Goal: Information Seeking & Learning: Learn about a topic

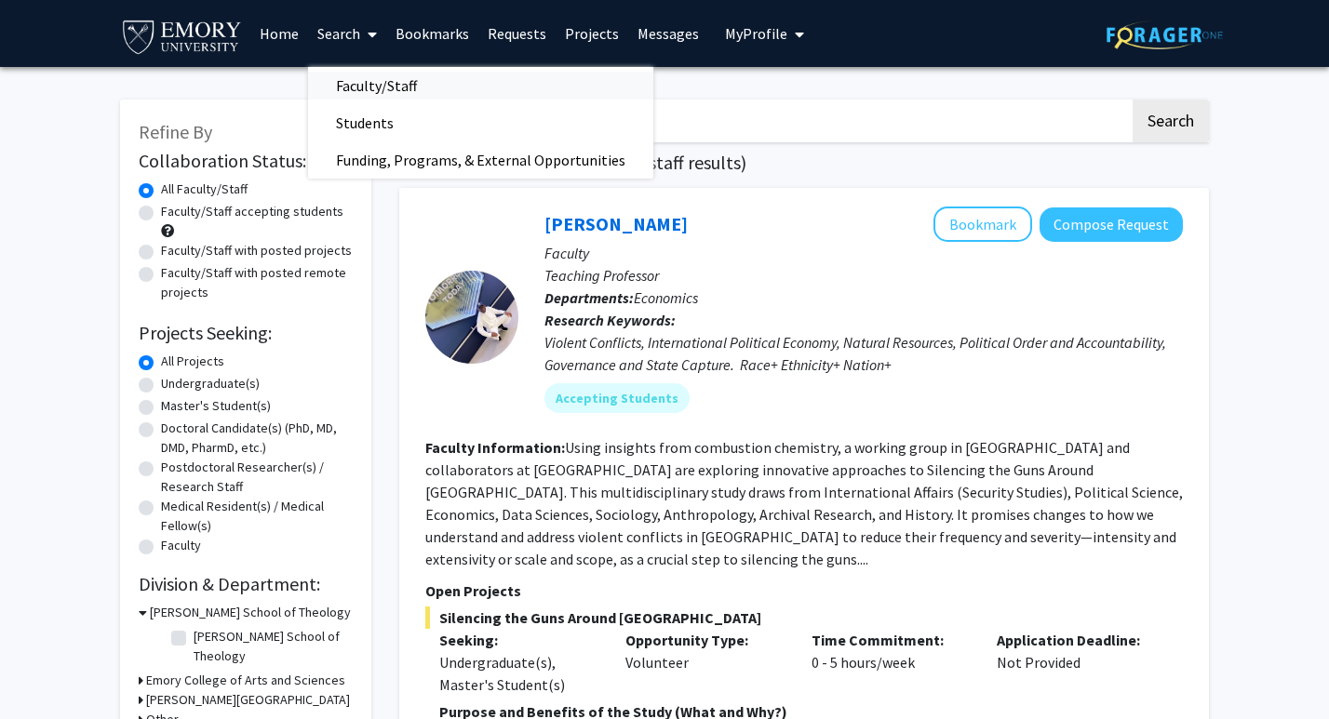
click at [378, 79] on span "Faculty/Staff" at bounding box center [376, 85] width 137 height 37
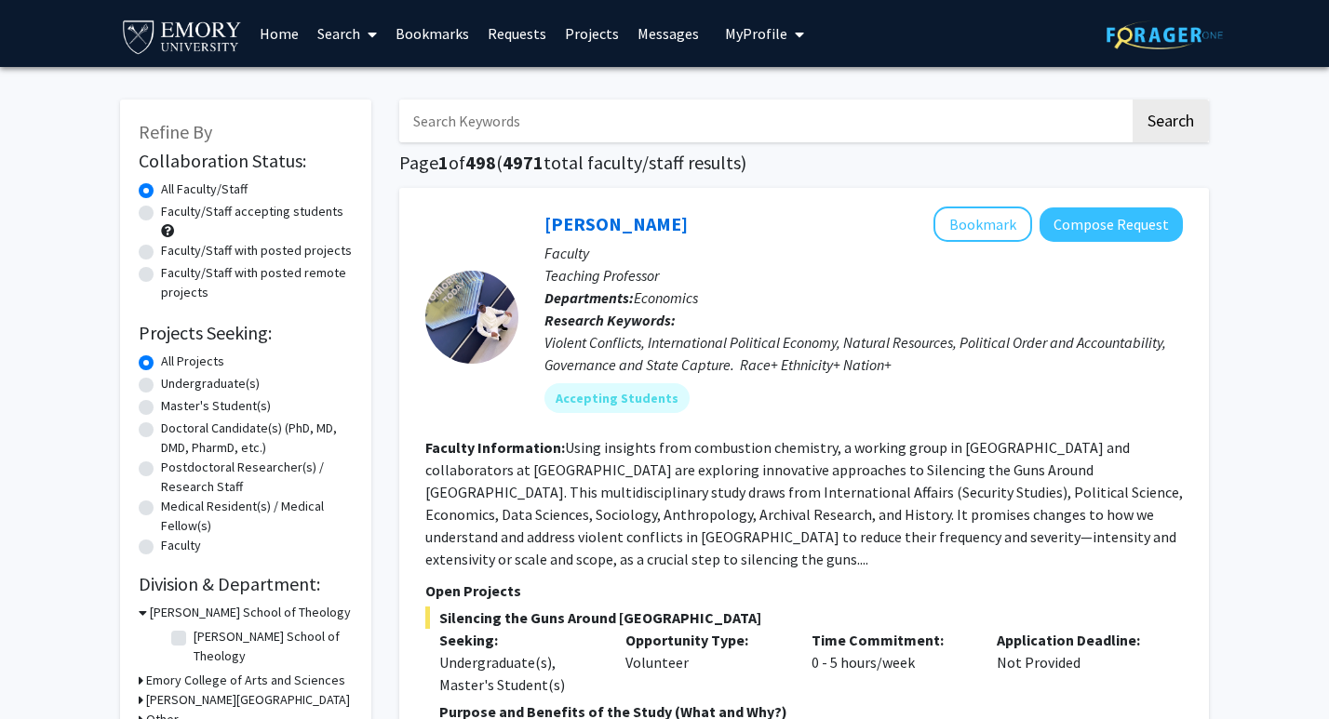
click at [748, 40] on span "My Profile" at bounding box center [756, 33] width 62 height 19
click at [680, 22] on link "Messages" at bounding box center [668, 33] width 80 height 65
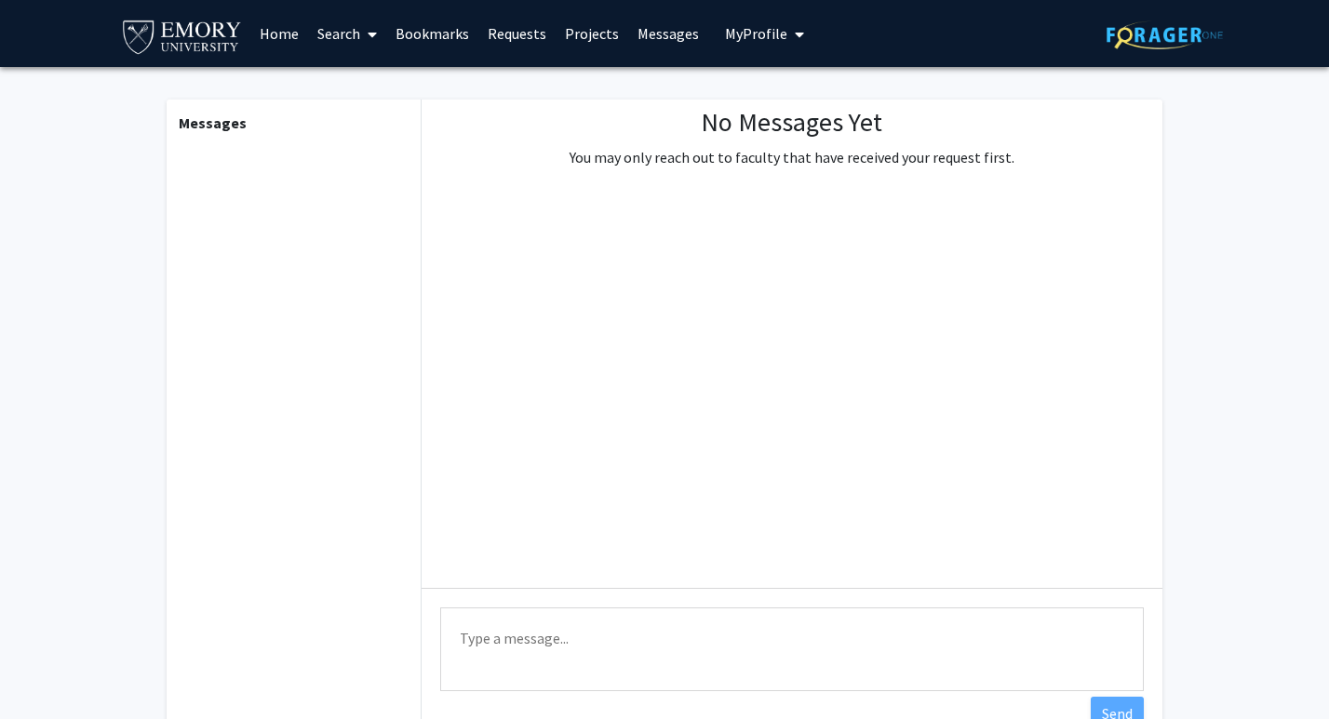
click at [529, 34] on link "Requests" at bounding box center [516, 33] width 77 height 65
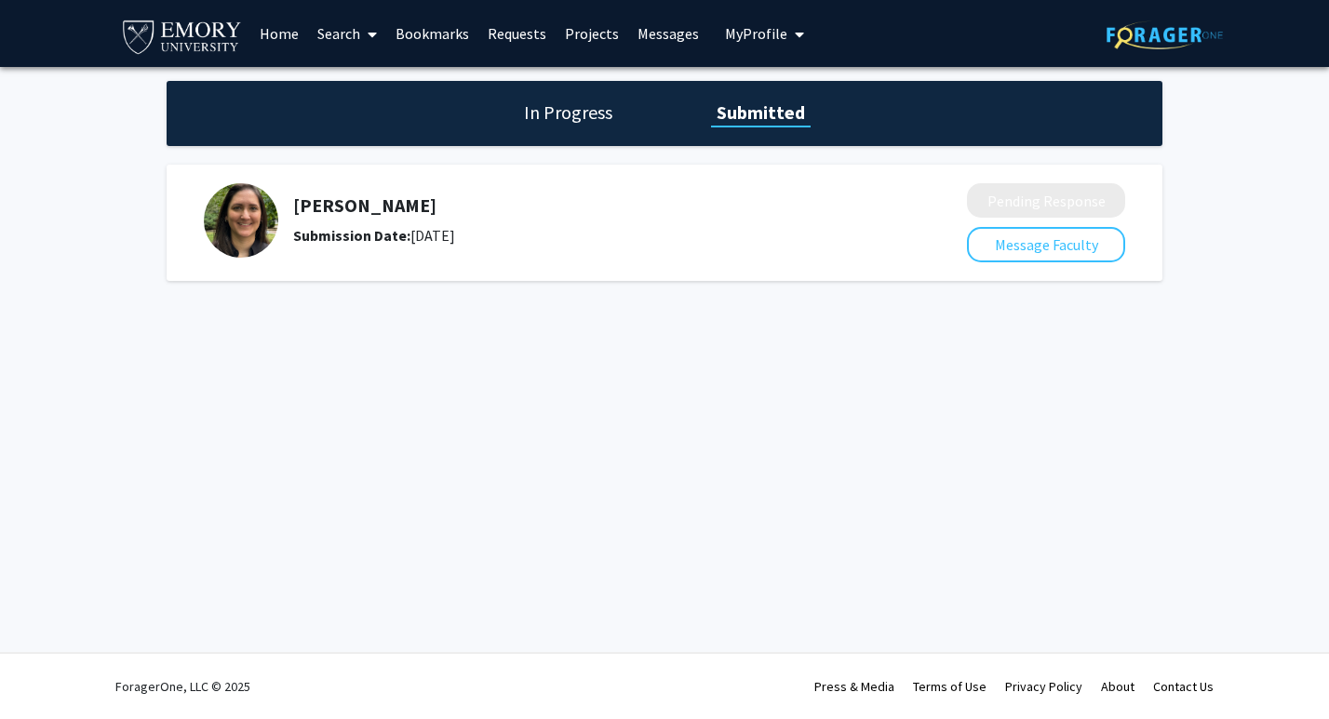
click at [582, 38] on link "Projects" at bounding box center [592, 33] width 73 height 65
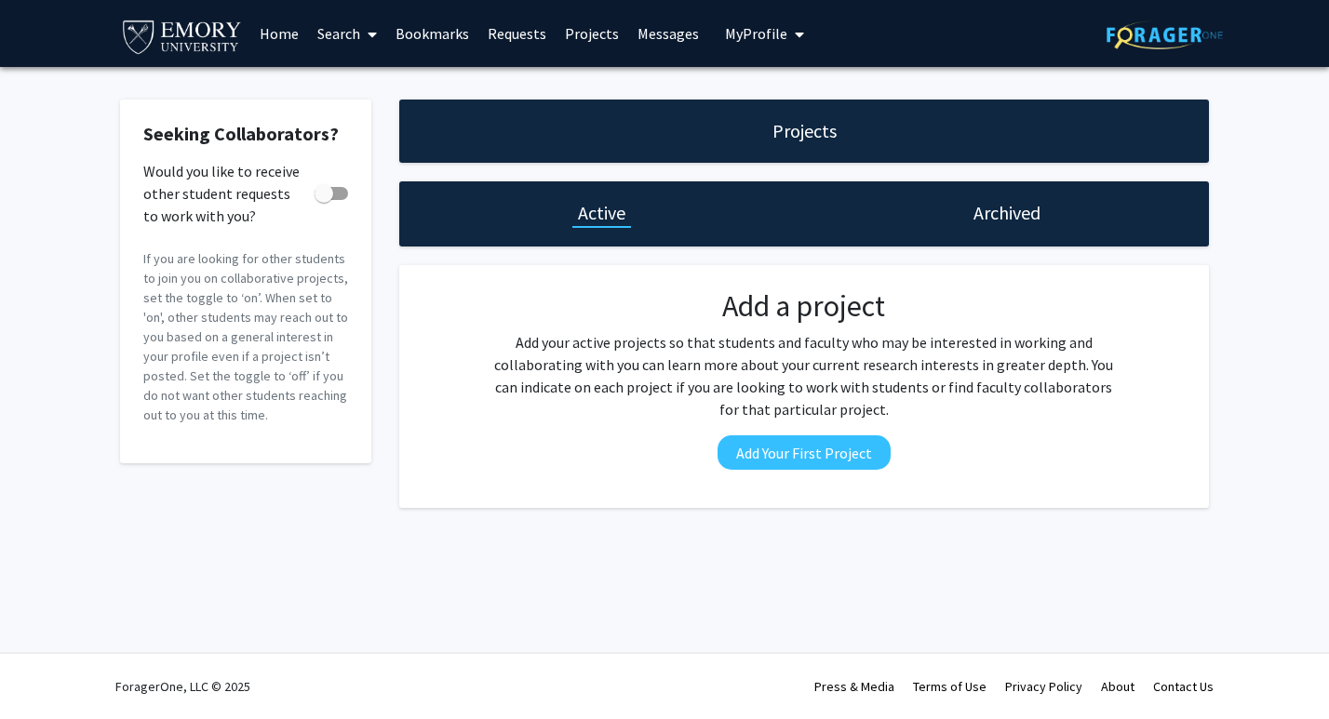
click at [333, 32] on link "Search" at bounding box center [347, 33] width 78 height 65
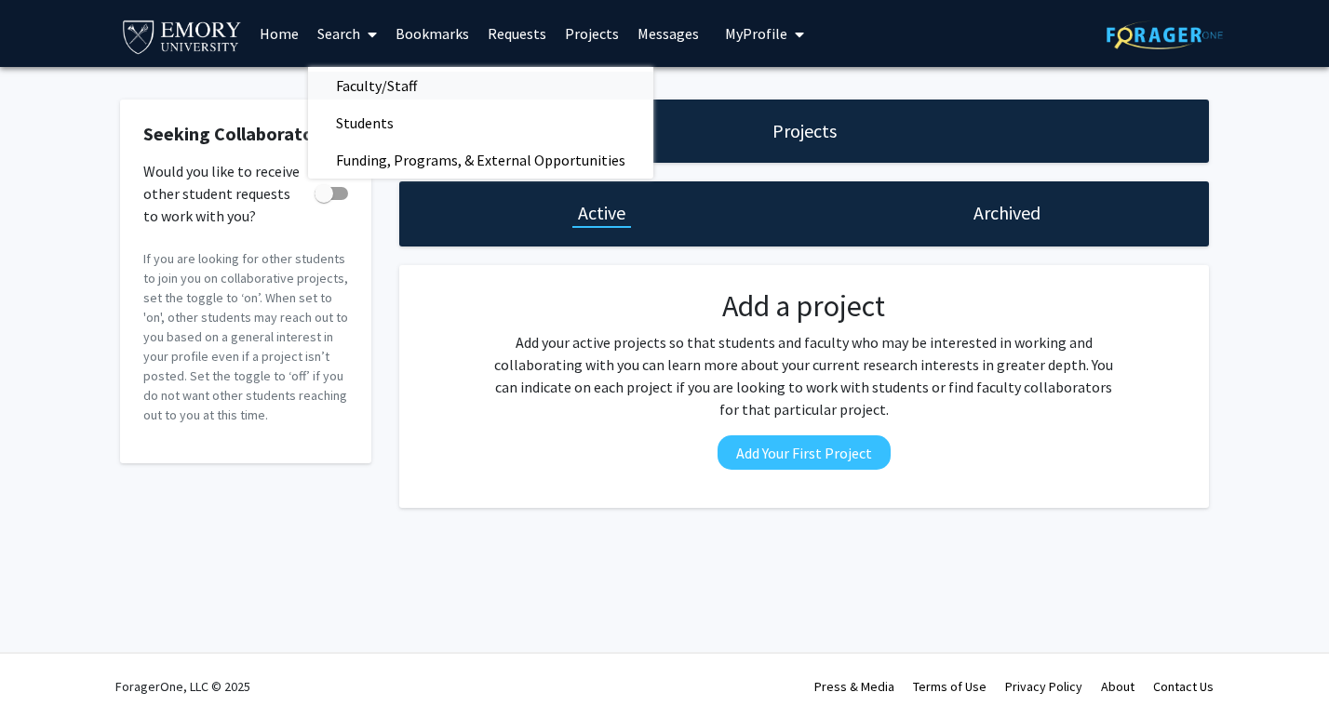
click at [357, 75] on span "Faculty/Staff" at bounding box center [376, 85] width 137 height 37
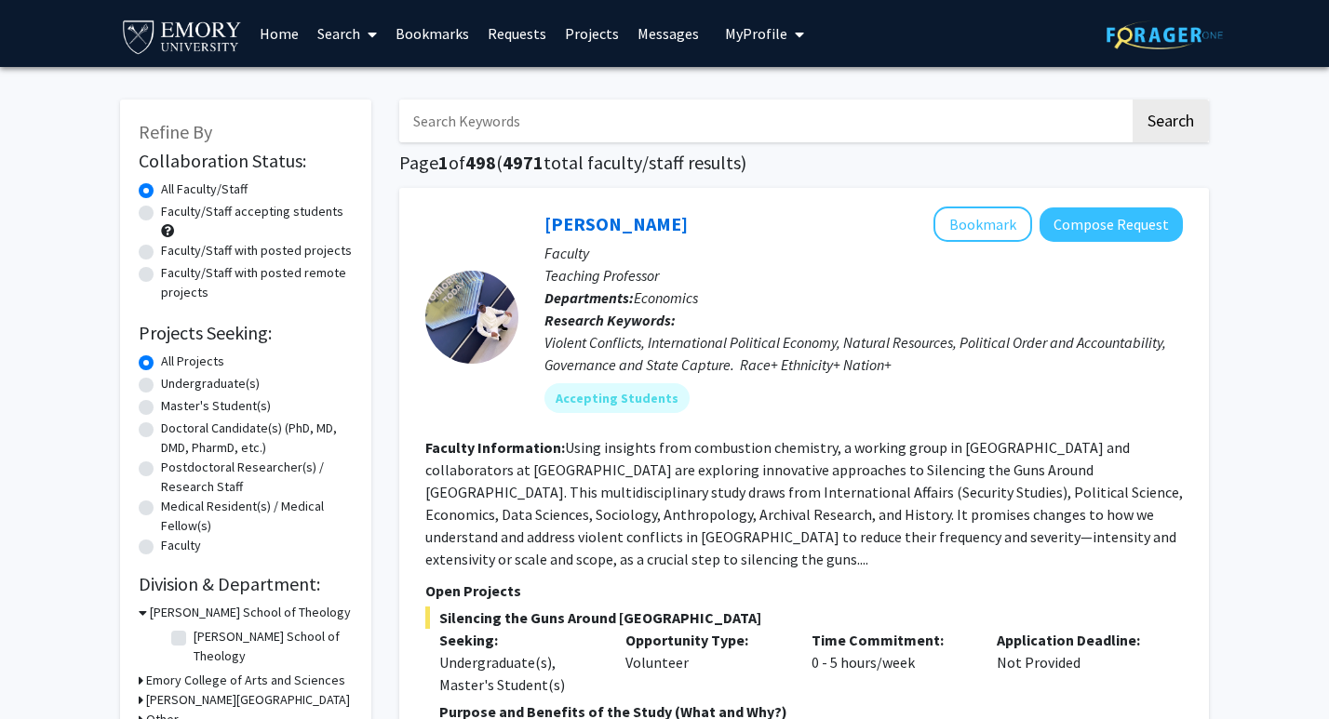
click at [211, 387] on label "Undergraduate(s)" at bounding box center [210, 384] width 99 height 20
click at [173, 386] on input "Undergraduate(s)" at bounding box center [167, 380] width 12 height 12
radio input "true"
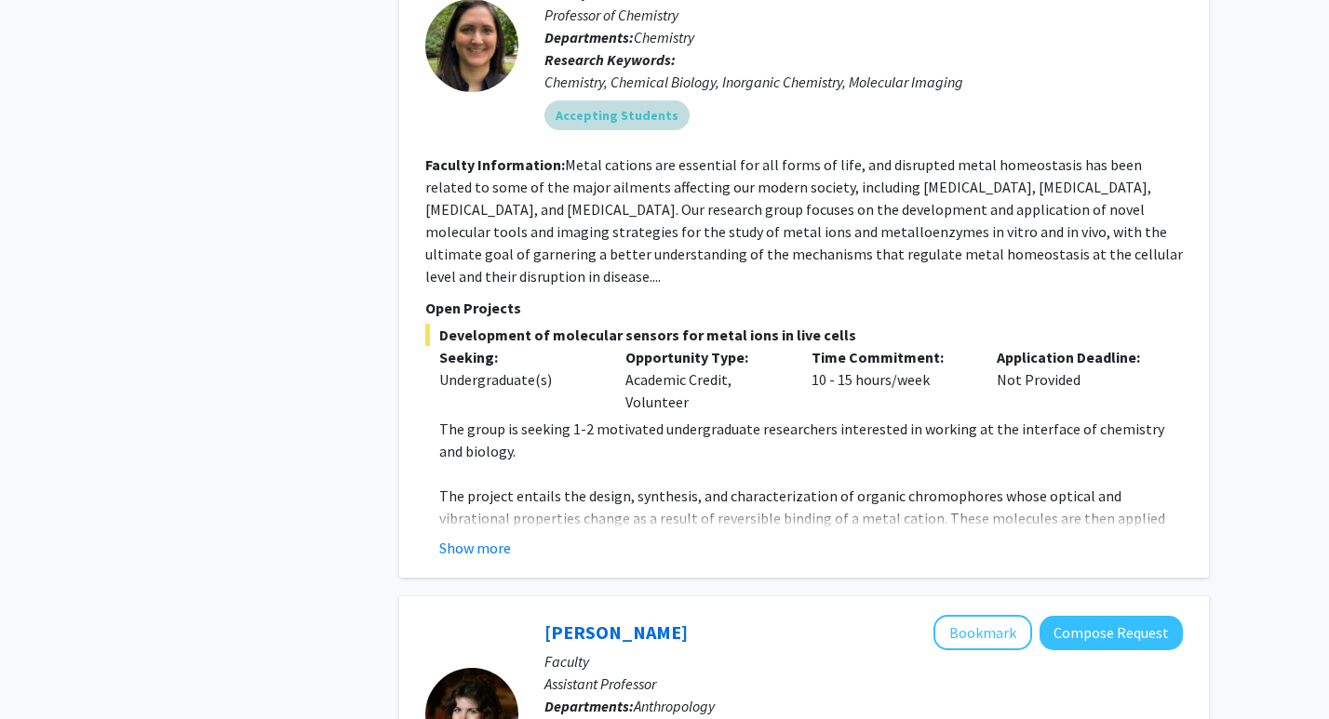
scroll to position [954, 0]
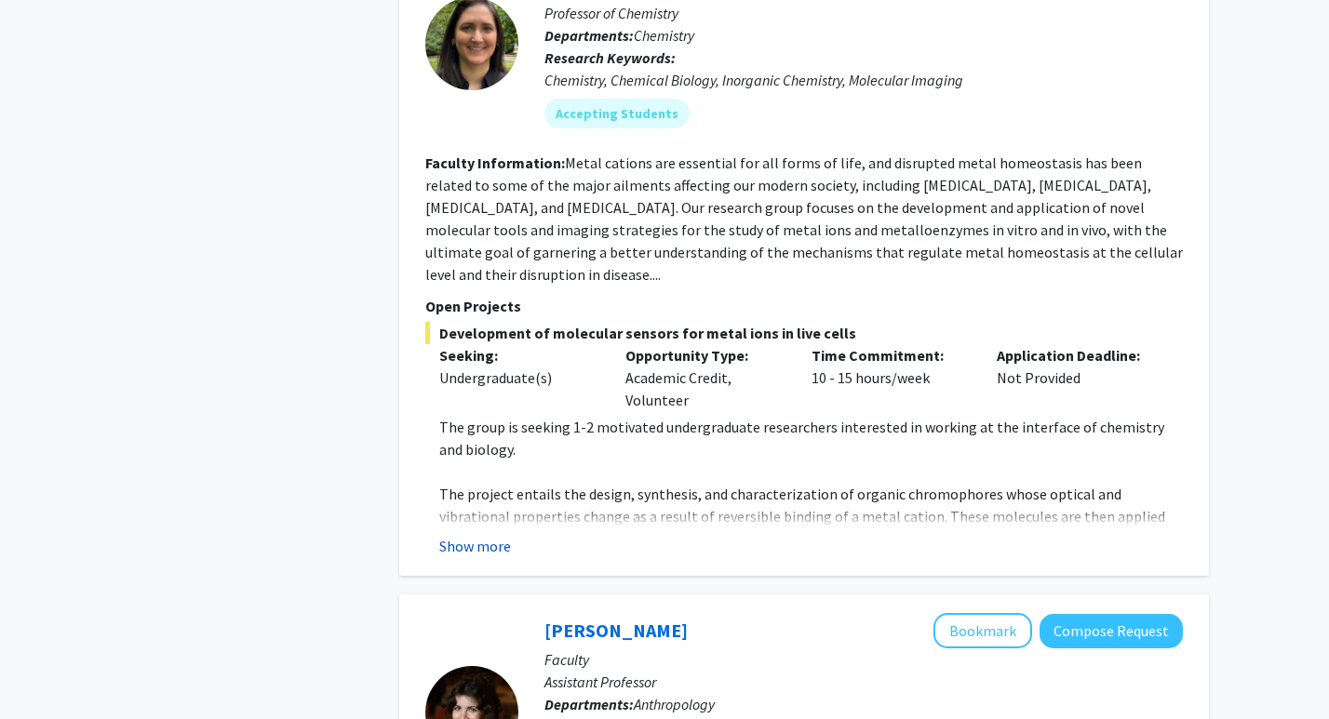
click at [470, 535] on button "Show more" at bounding box center [475, 546] width 72 height 22
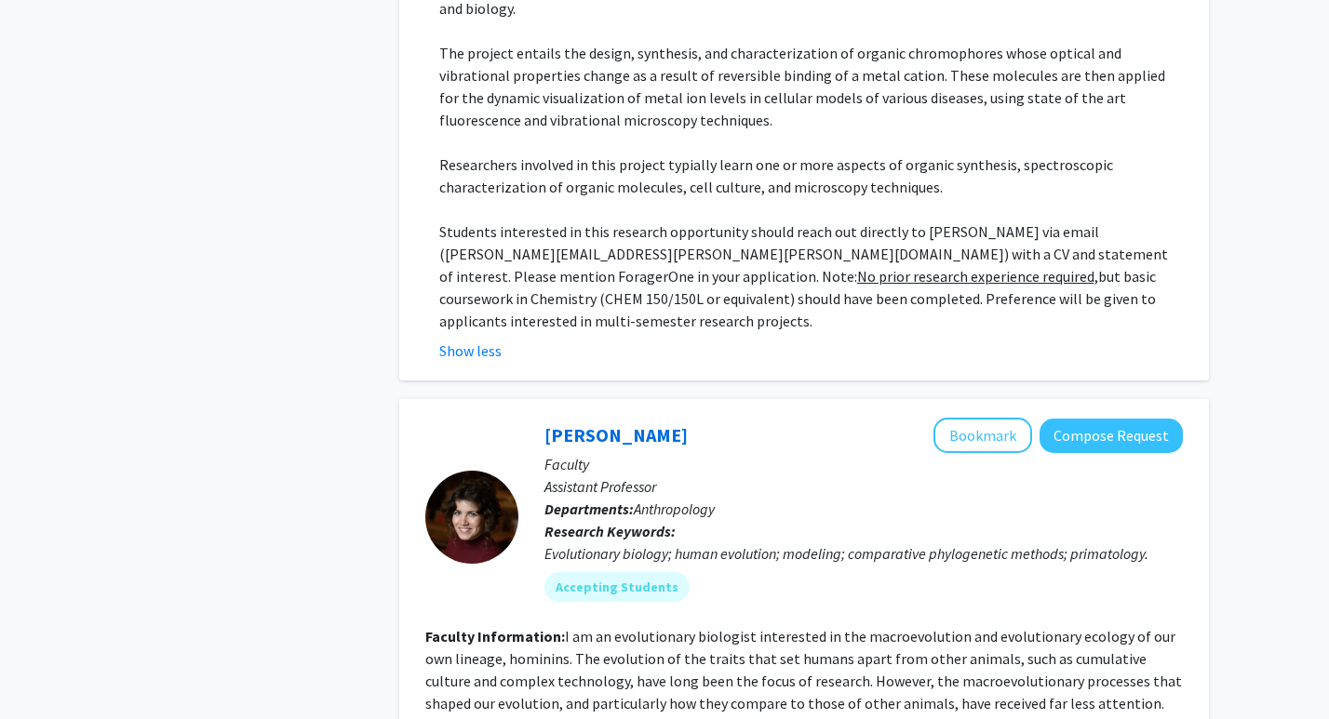
scroll to position [1391, 0]
